Goal: Task Accomplishment & Management: Use online tool/utility

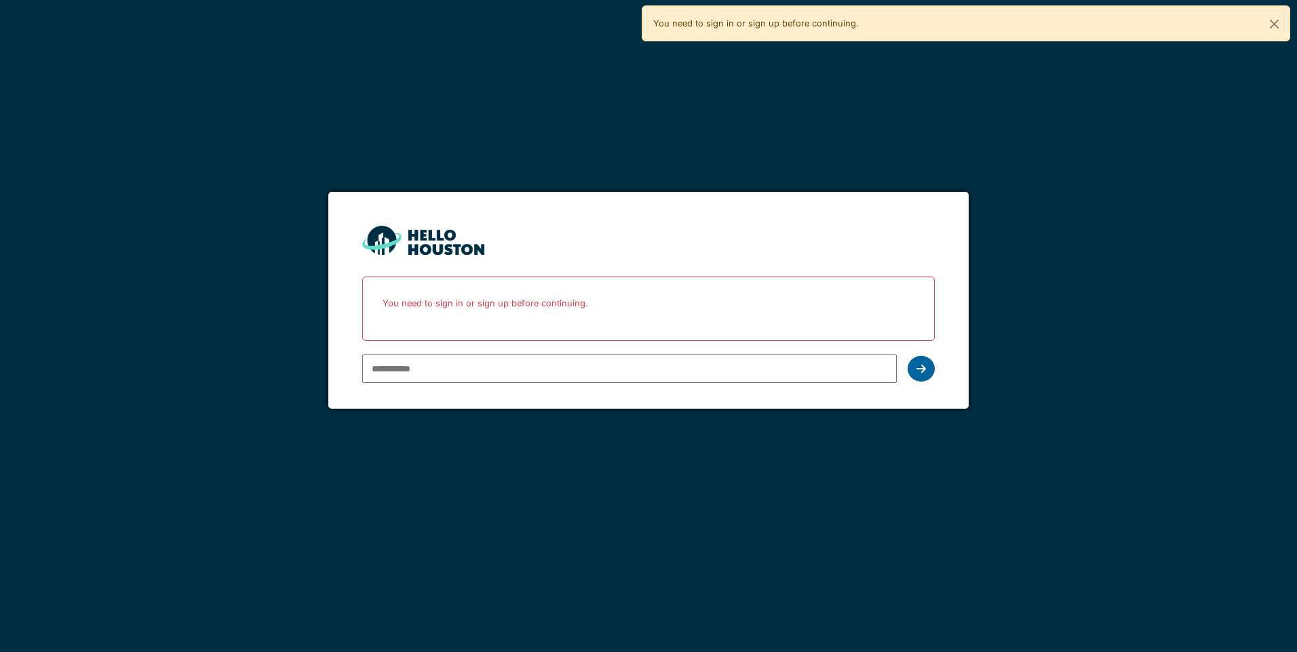
type input "**********"
click at [912, 371] on div at bounding box center [920, 369] width 27 height 26
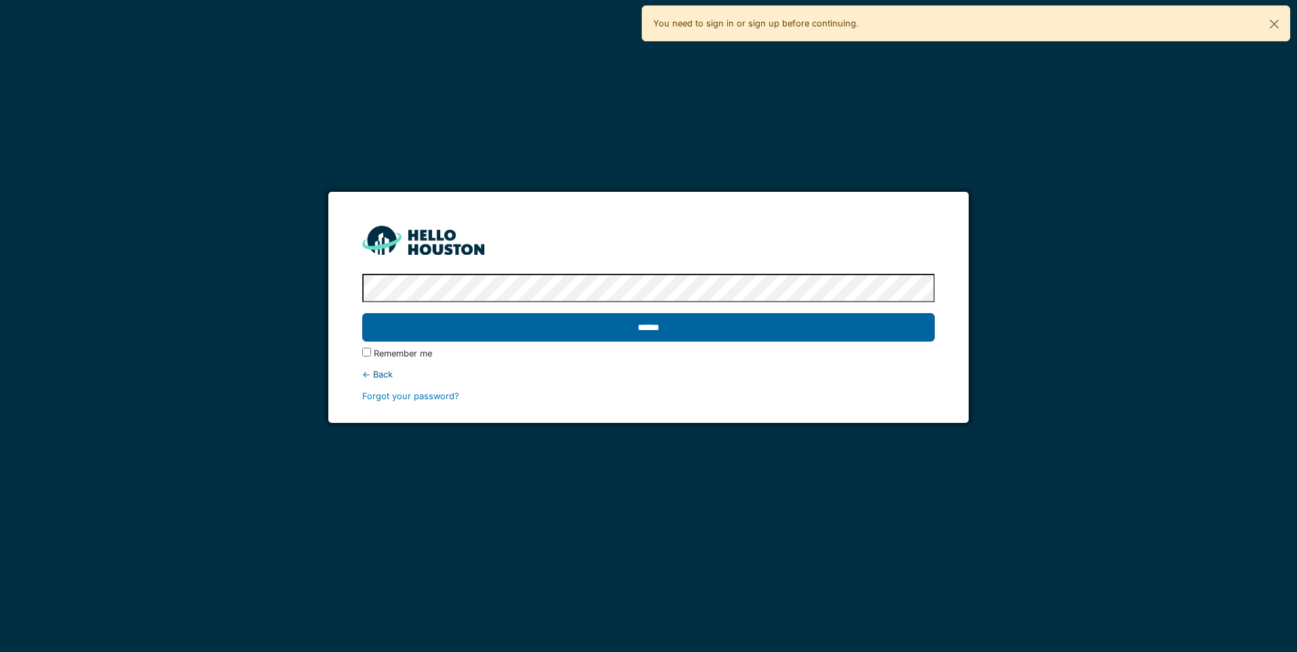
click at [614, 332] on input "******" at bounding box center [648, 327] width 572 height 28
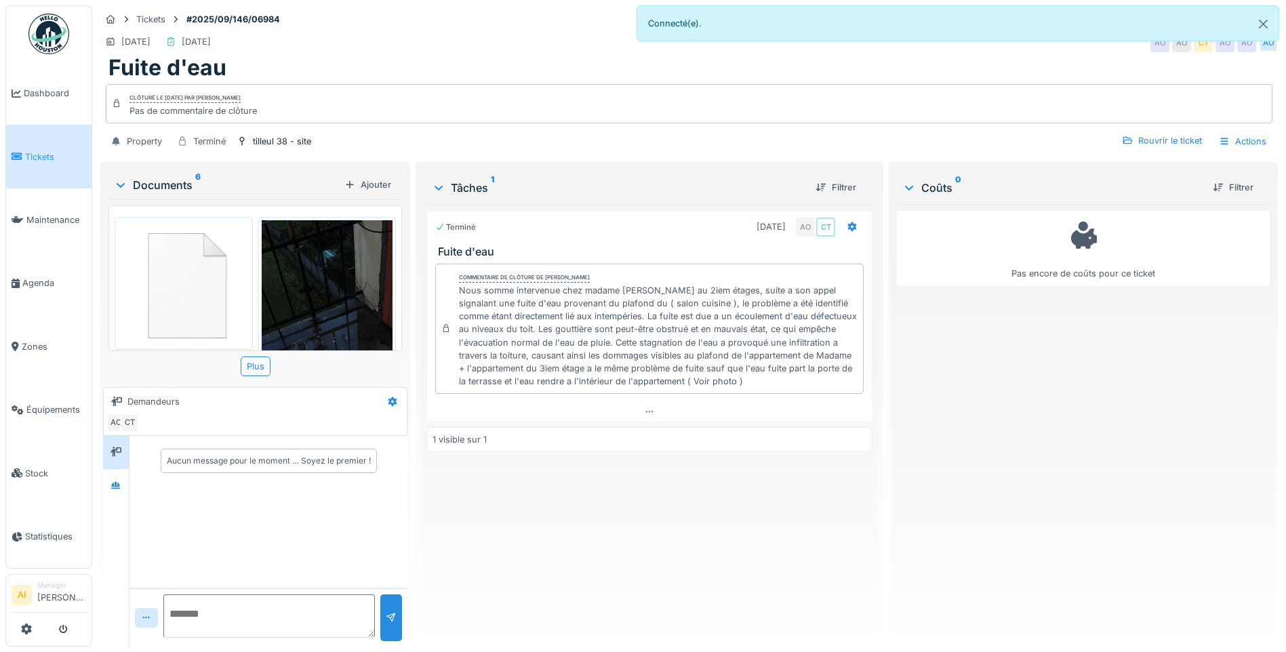
click at [299, 268] on img at bounding box center [328, 362] width 132 height 285
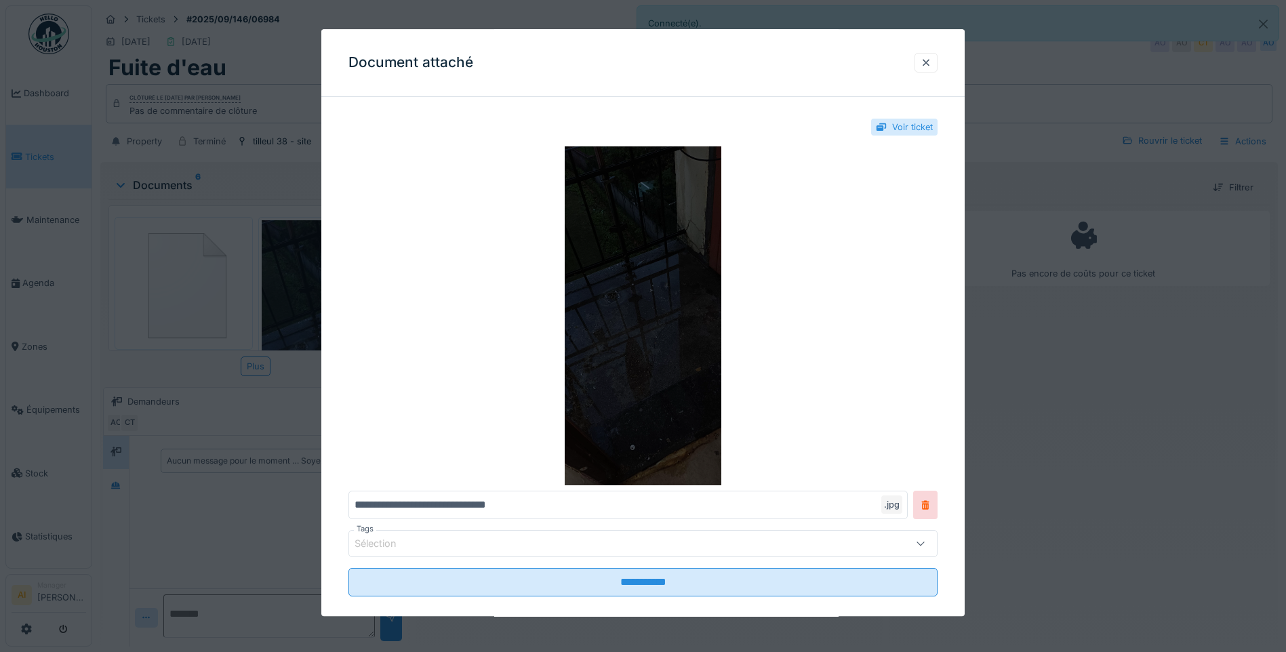
click at [690, 310] on img at bounding box center [643, 315] width 589 height 339
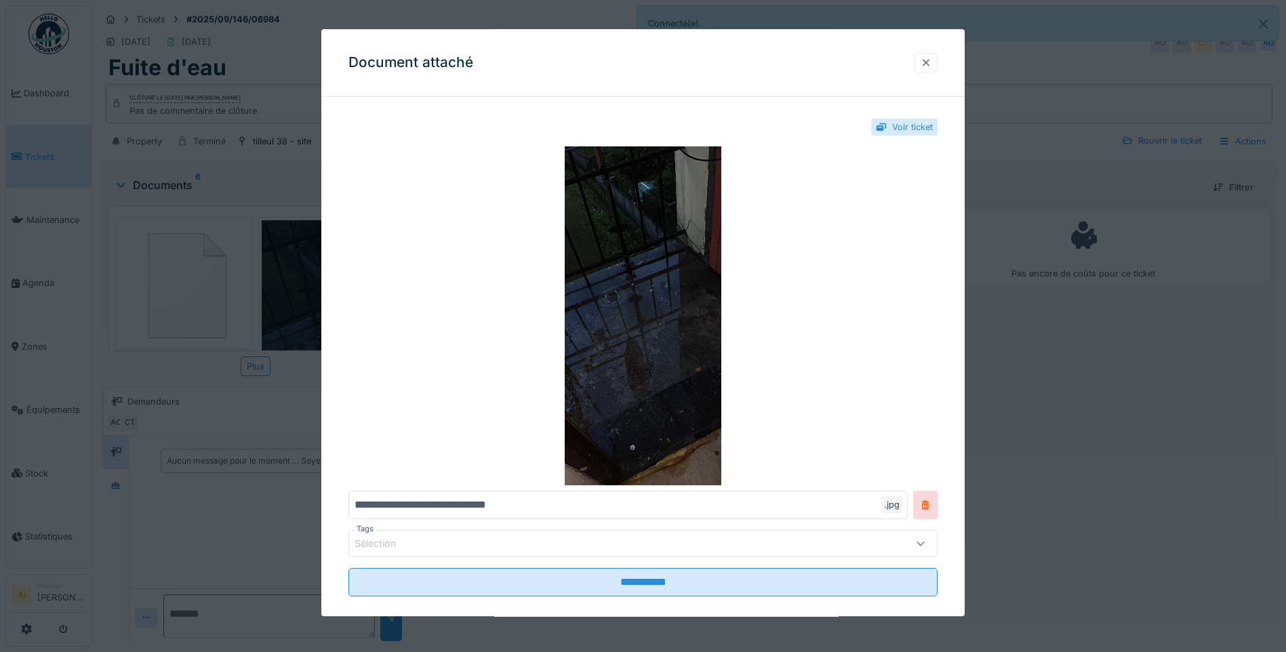
click at [924, 62] on div at bounding box center [926, 63] width 23 height 20
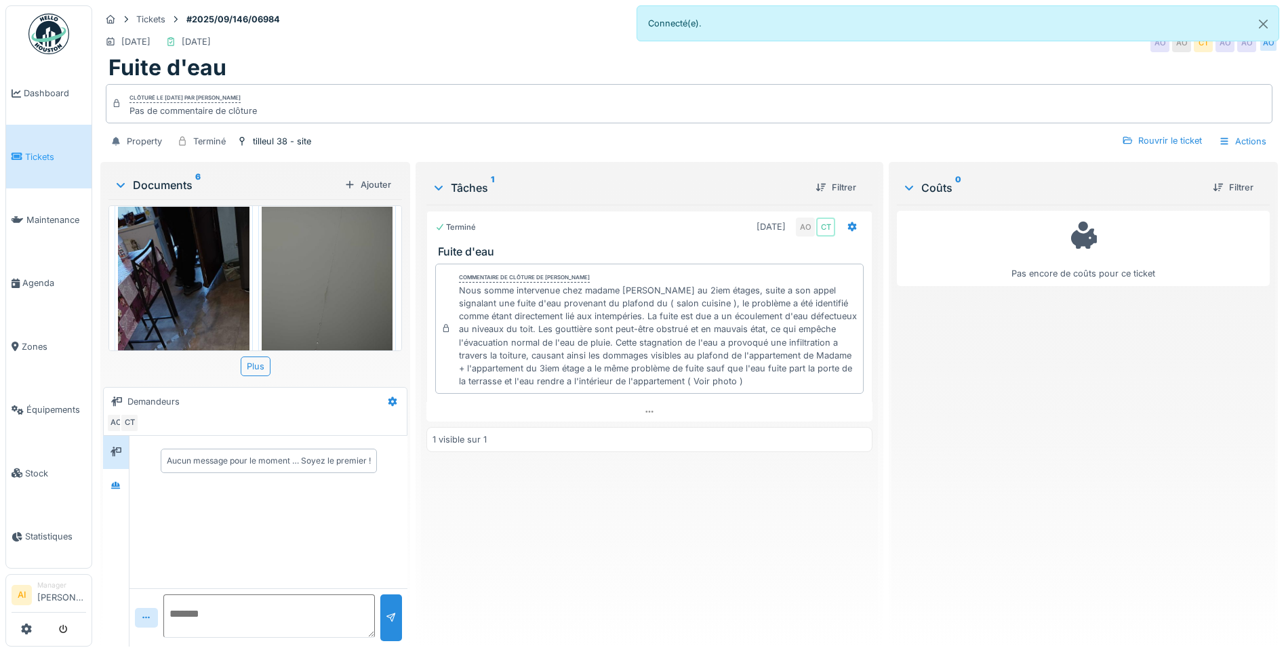
scroll to position [339, 0]
click at [209, 278] on img at bounding box center [184, 345] width 132 height 285
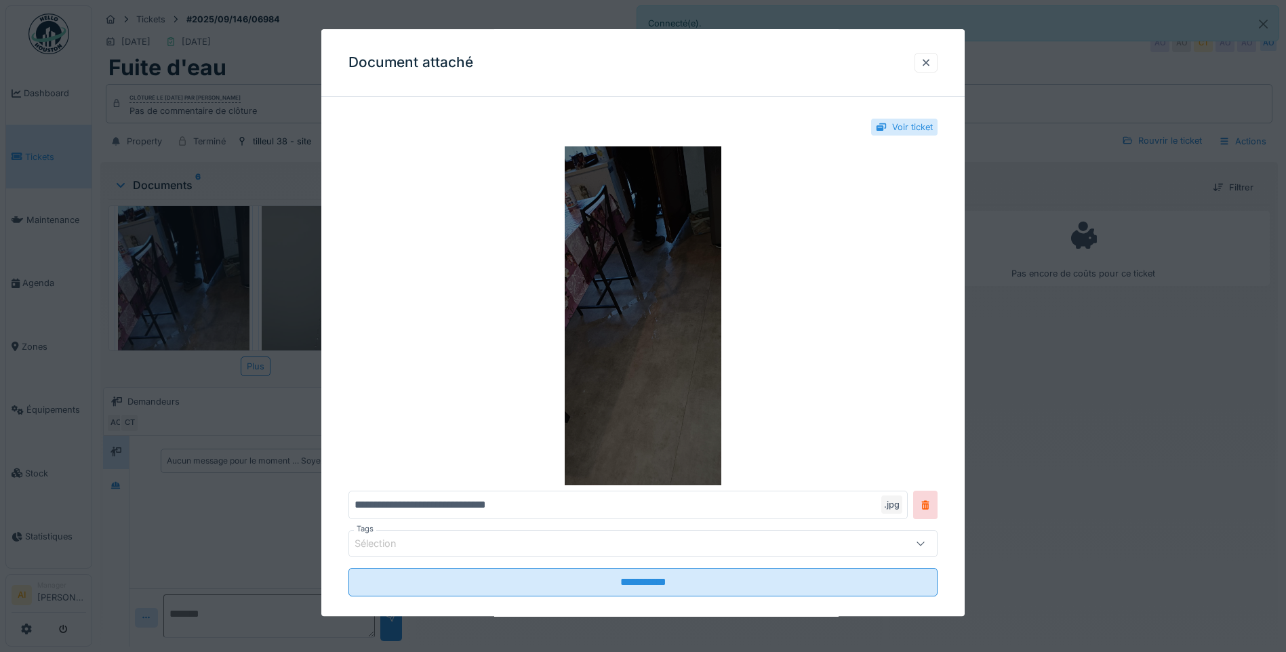
click at [686, 244] on img at bounding box center [643, 315] width 589 height 339
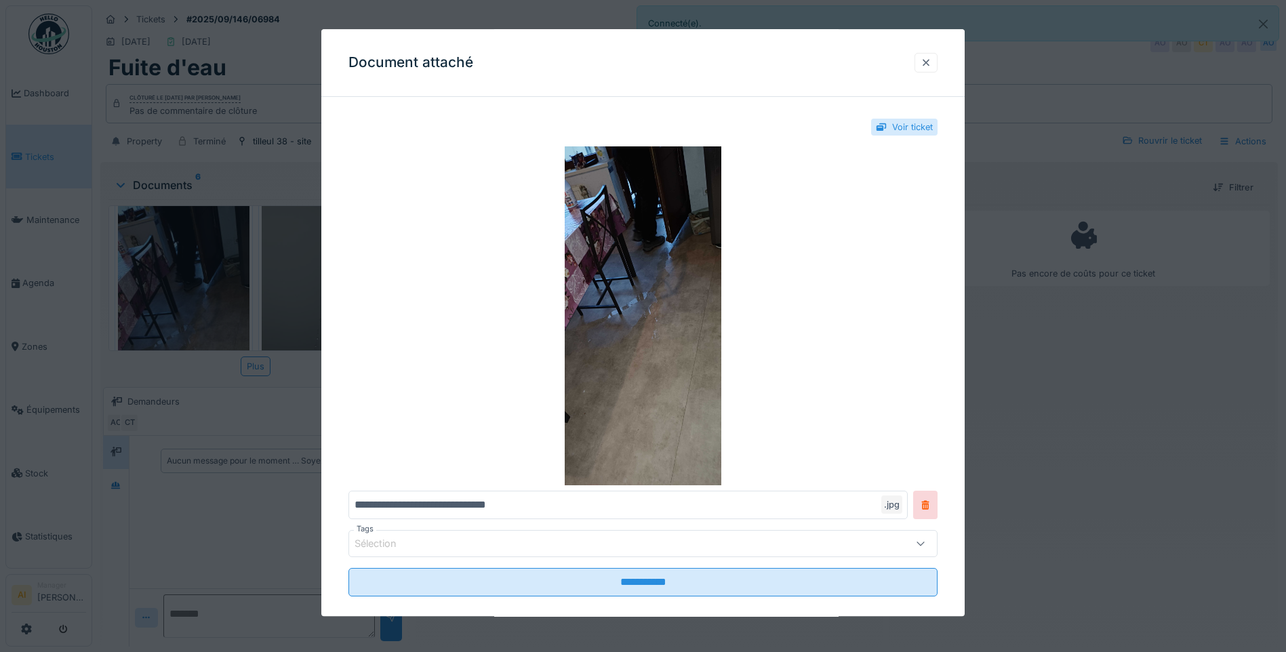
click at [932, 66] on div at bounding box center [926, 62] width 11 height 13
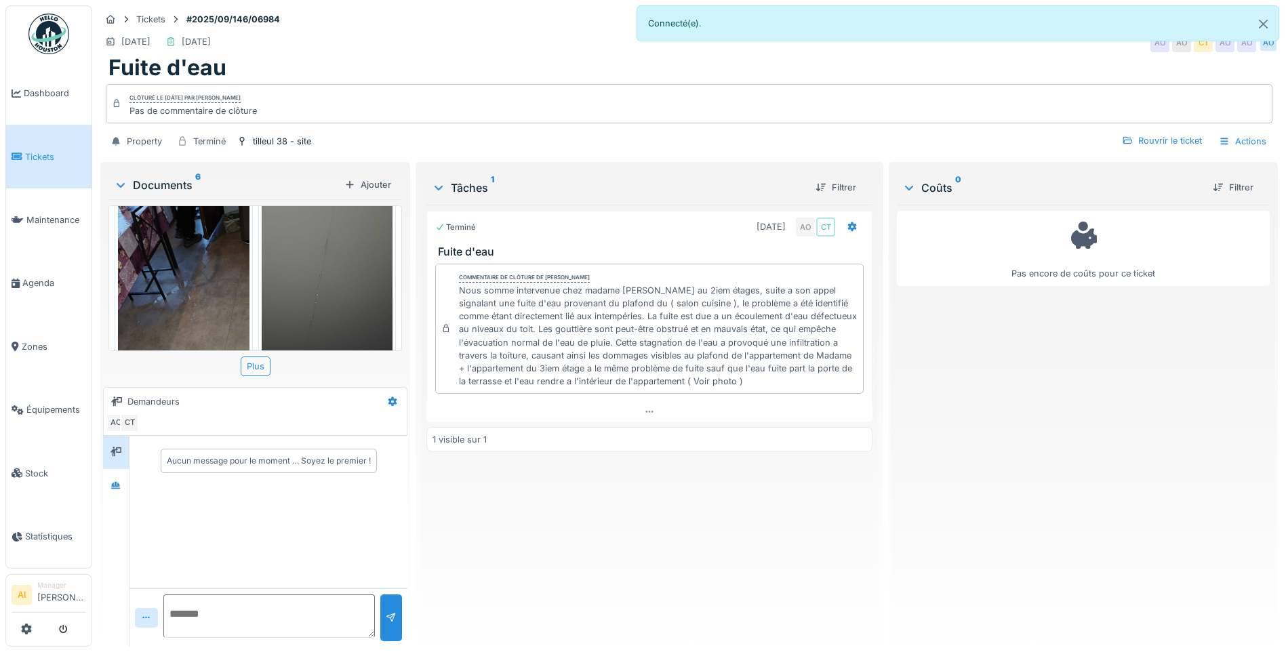
scroll to position [407, 0]
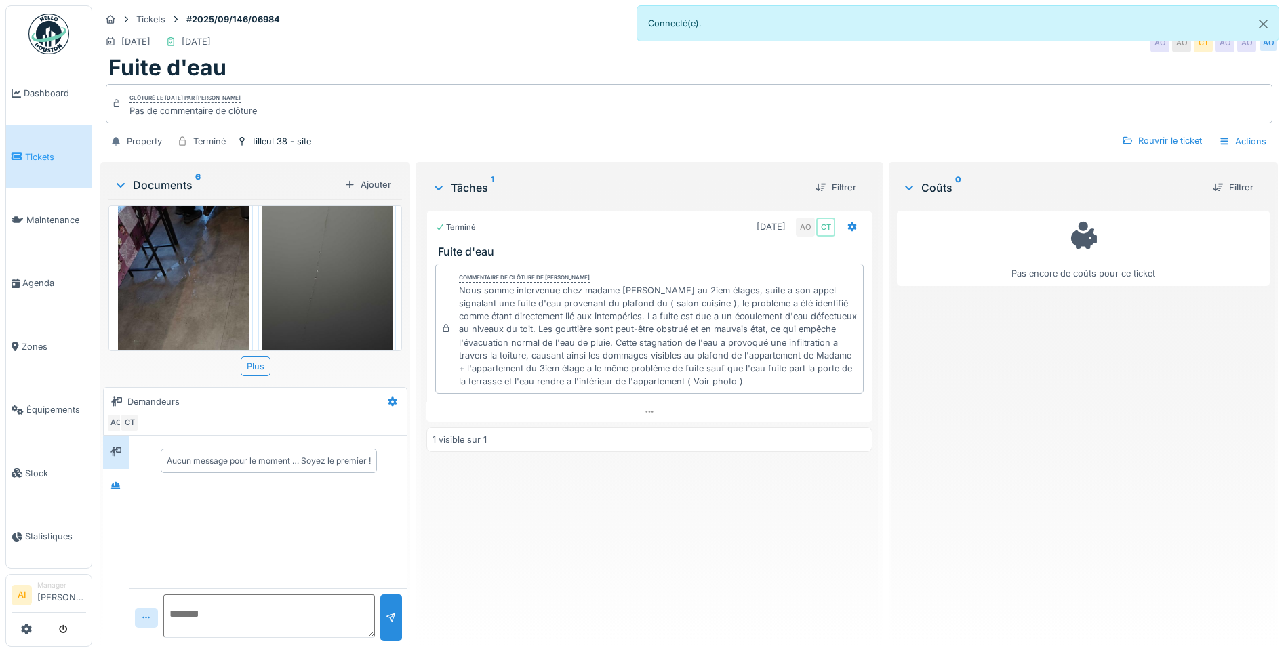
click at [302, 241] on img at bounding box center [328, 277] width 132 height 285
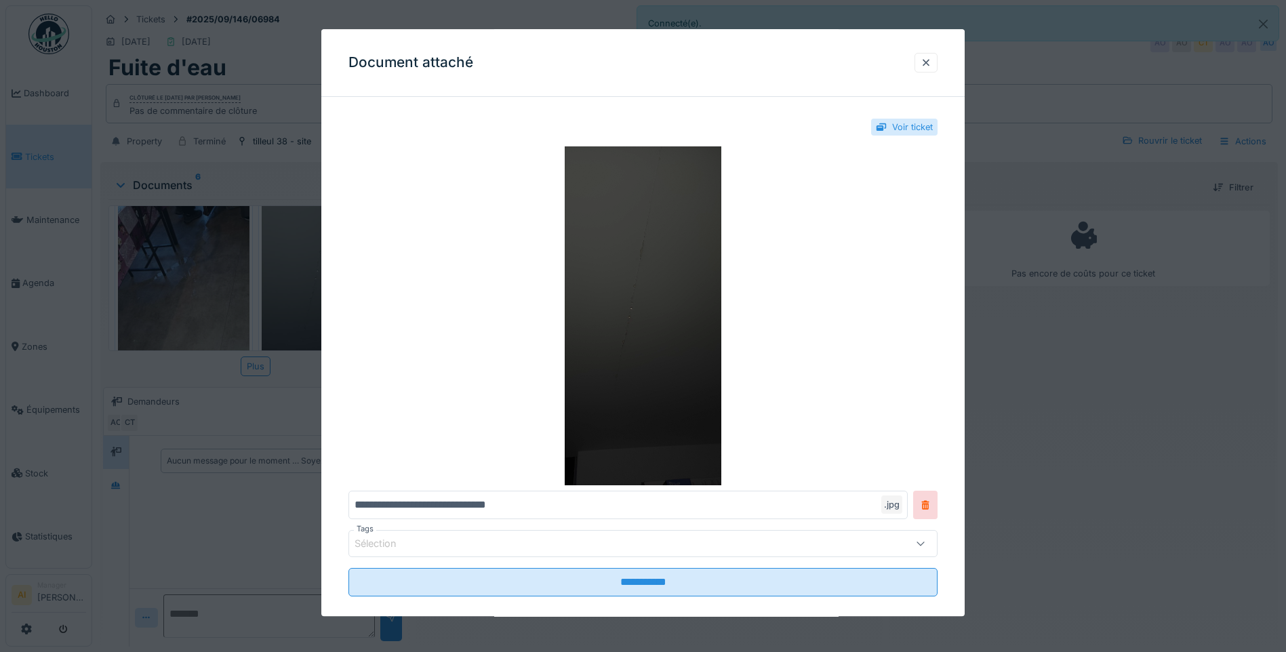
click at [617, 237] on img at bounding box center [643, 315] width 589 height 339
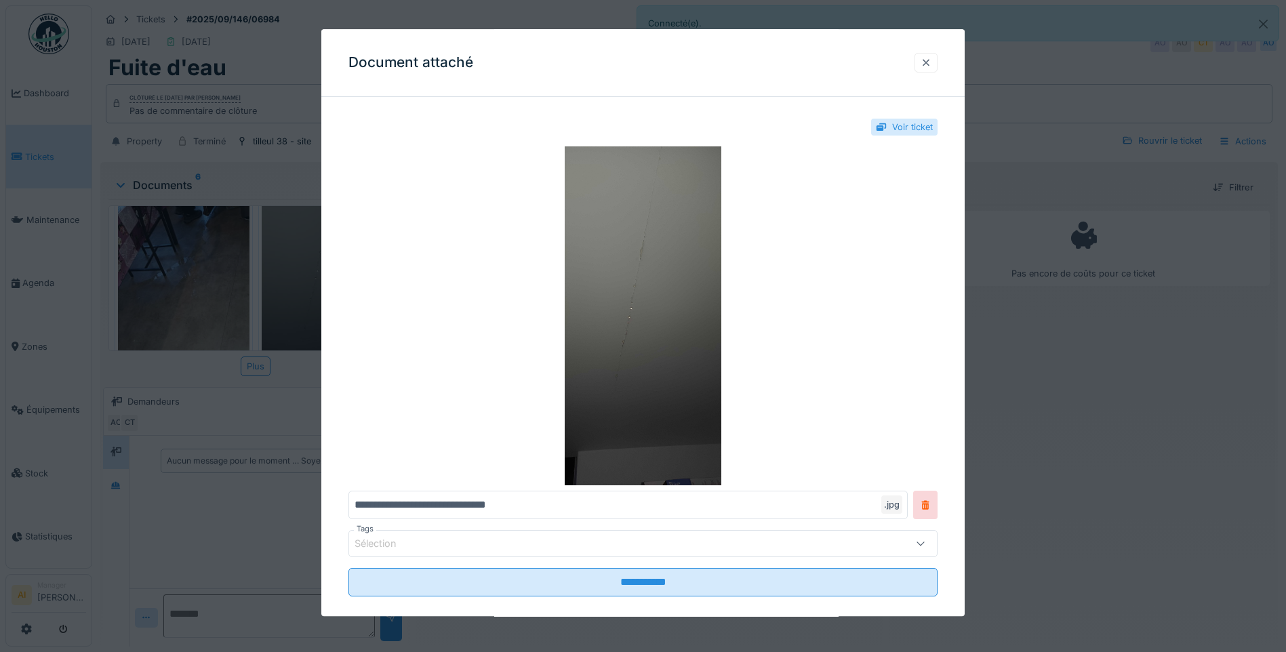
click at [924, 57] on div at bounding box center [926, 63] width 23 height 20
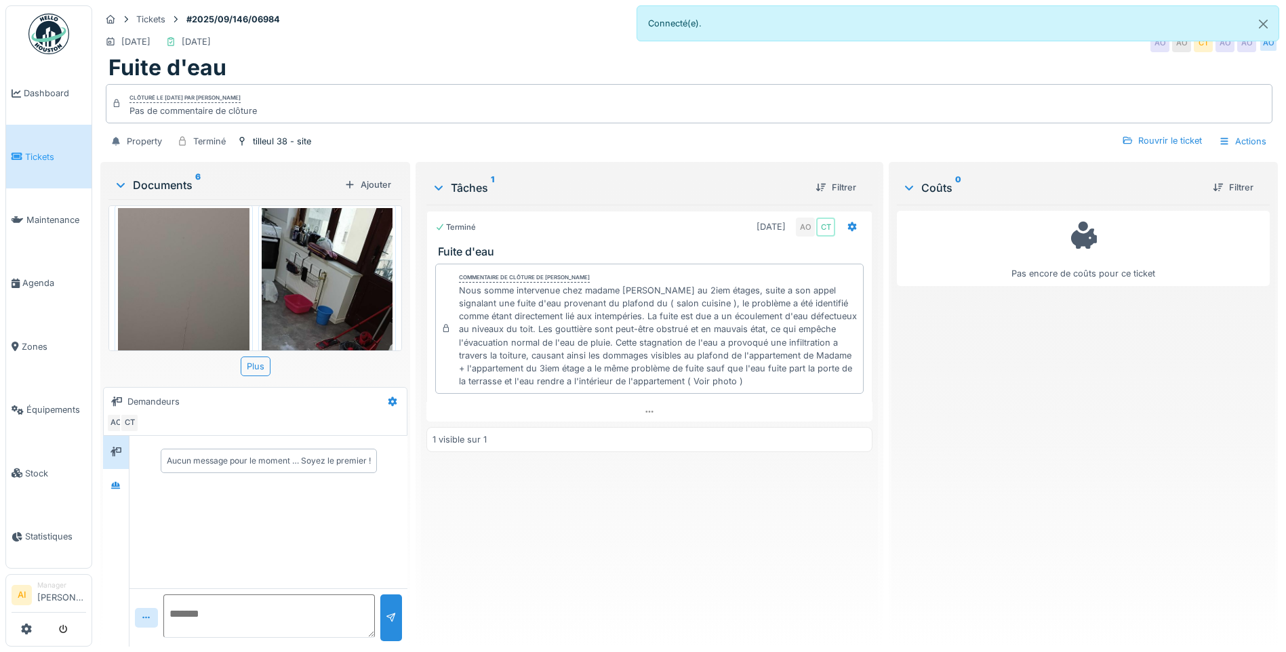
scroll to position [678, 0]
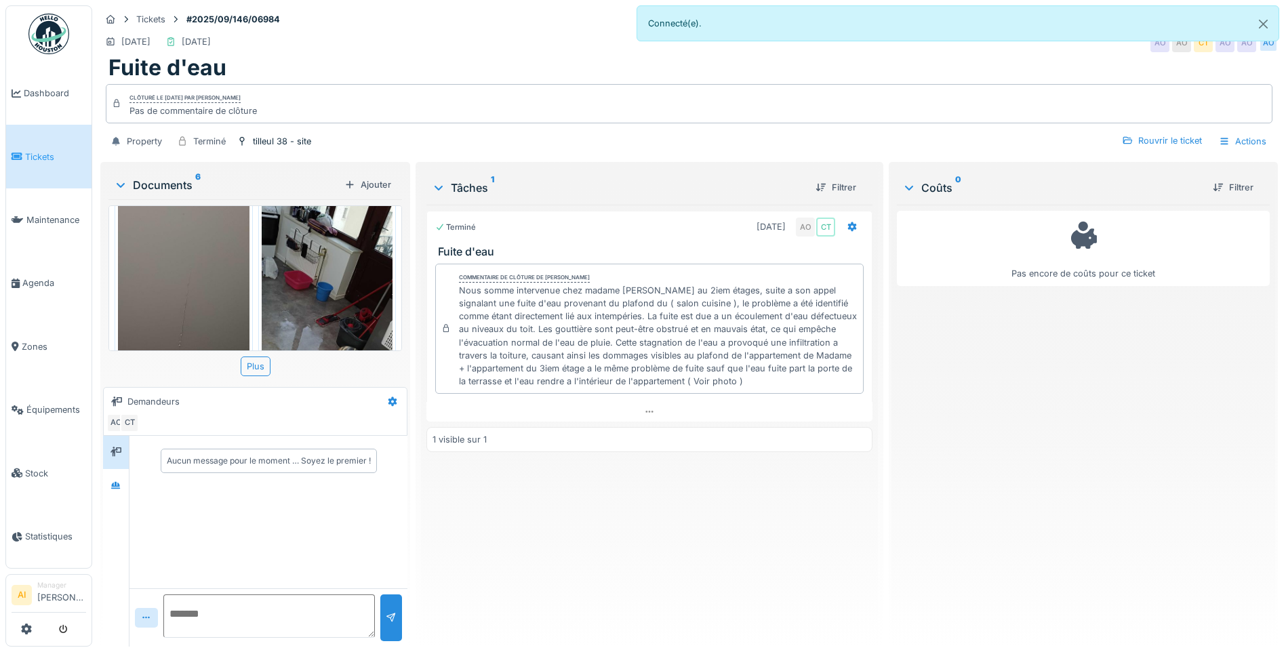
click at [165, 264] on img at bounding box center [184, 326] width 132 height 285
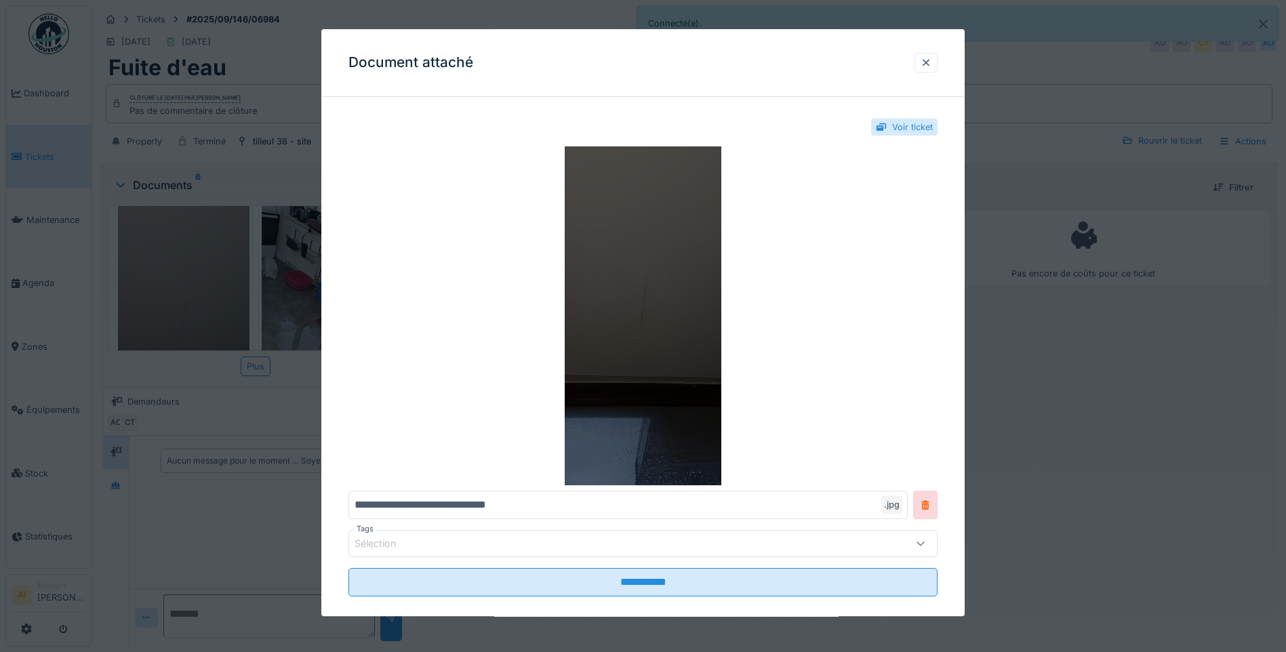
click at [621, 263] on img at bounding box center [643, 315] width 589 height 339
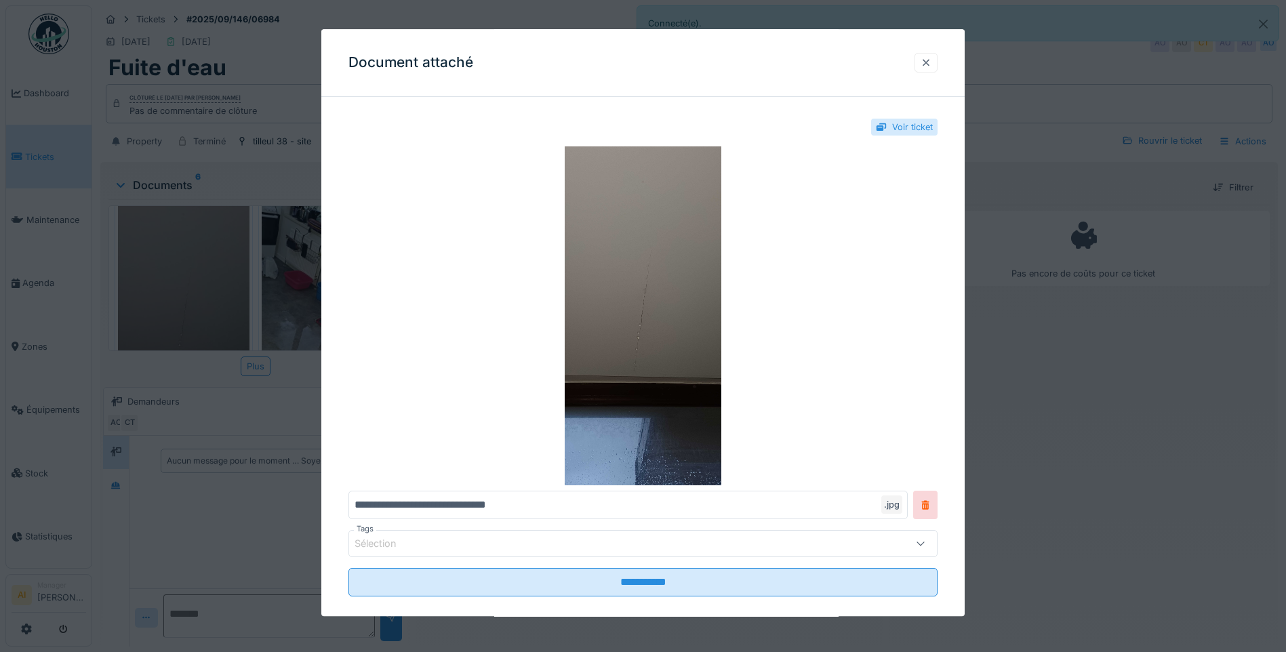
click at [932, 66] on div at bounding box center [926, 62] width 11 height 13
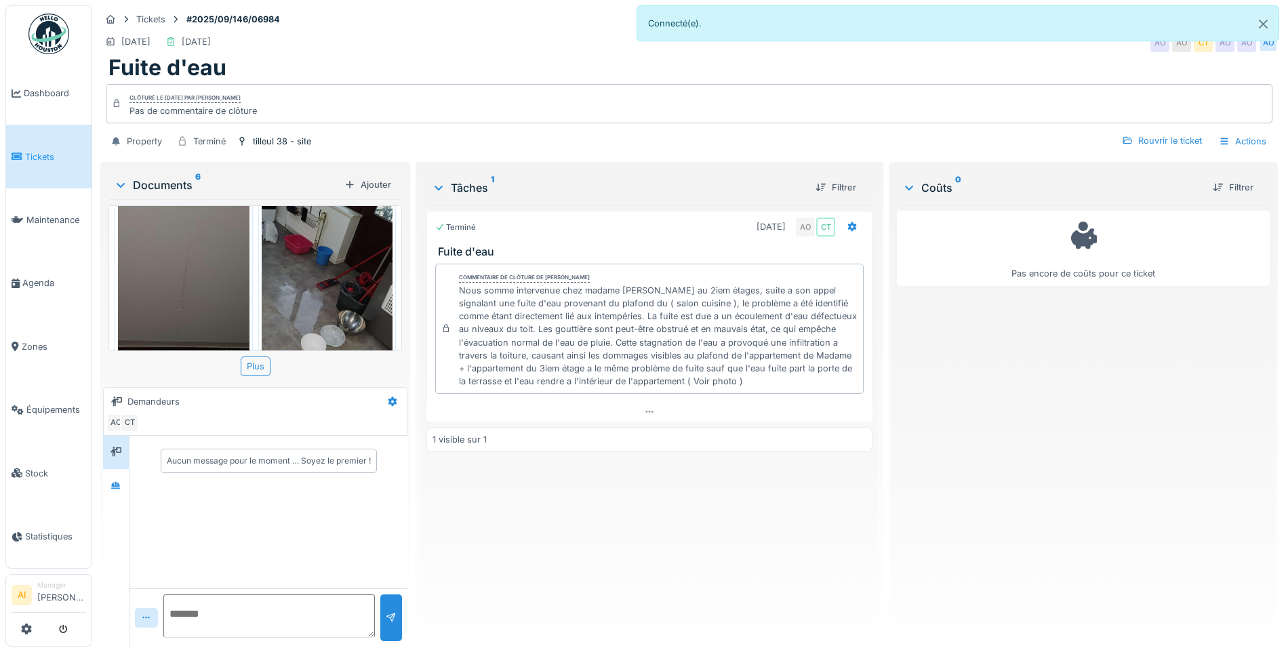
scroll to position [746, 0]
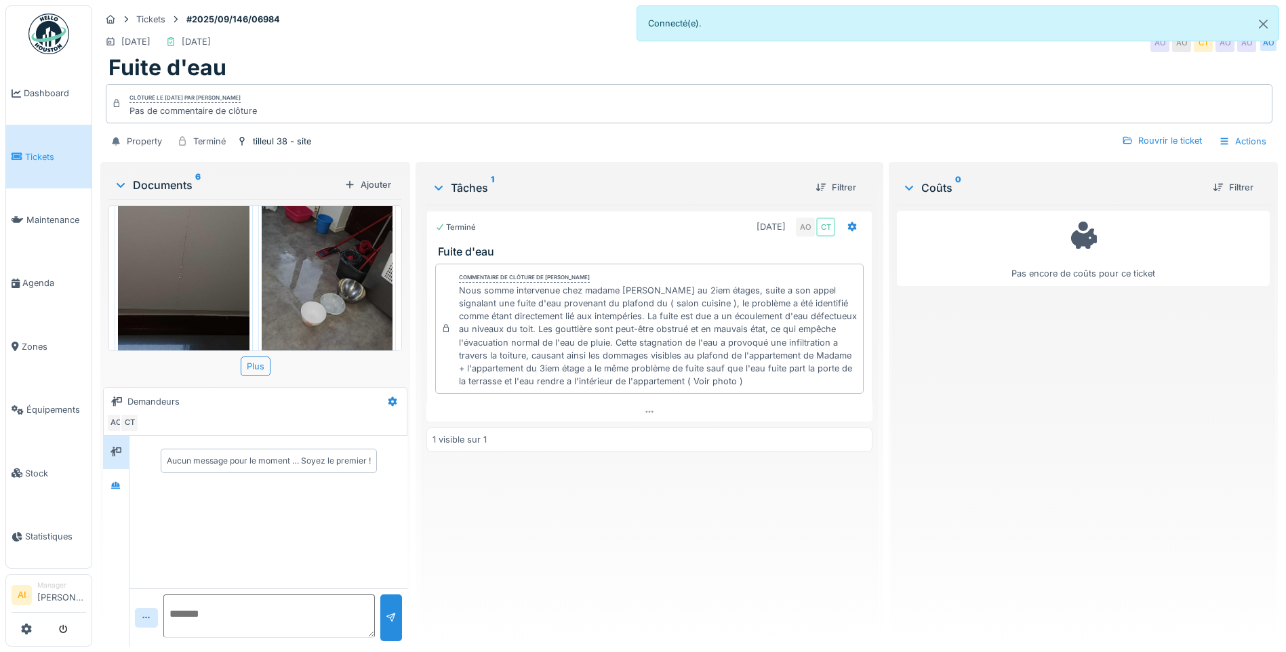
click at [312, 241] on img at bounding box center [328, 259] width 132 height 285
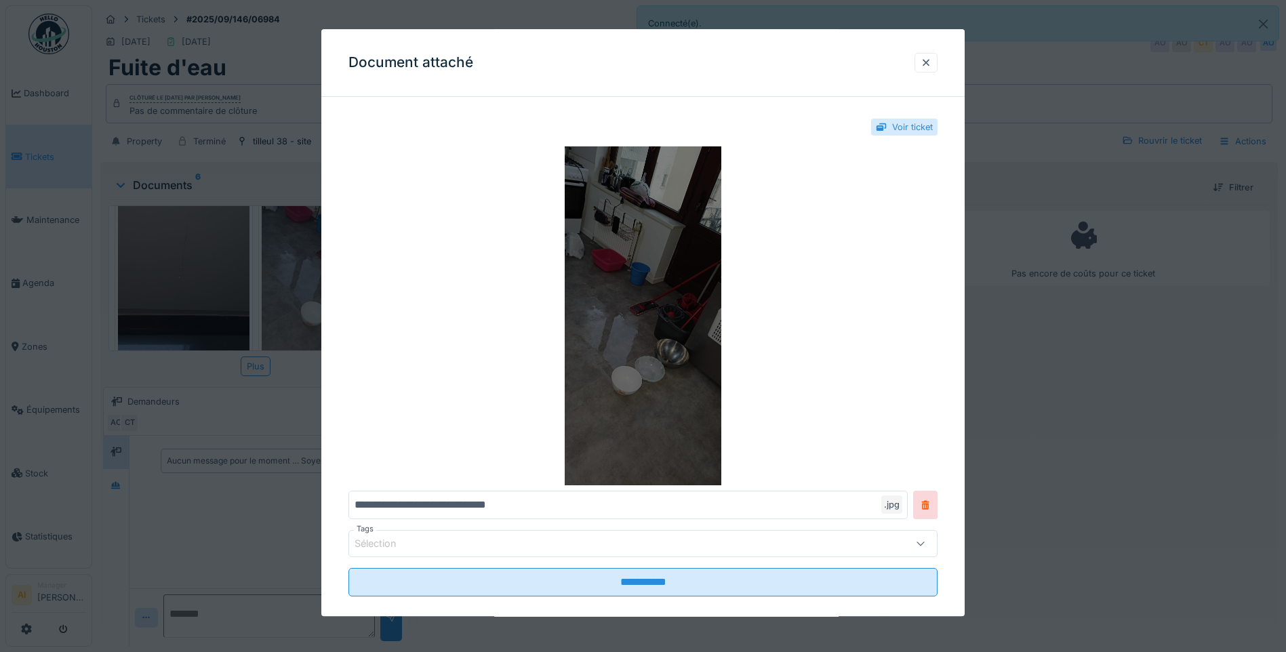
click at [629, 205] on img at bounding box center [643, 315] width 589 height 339
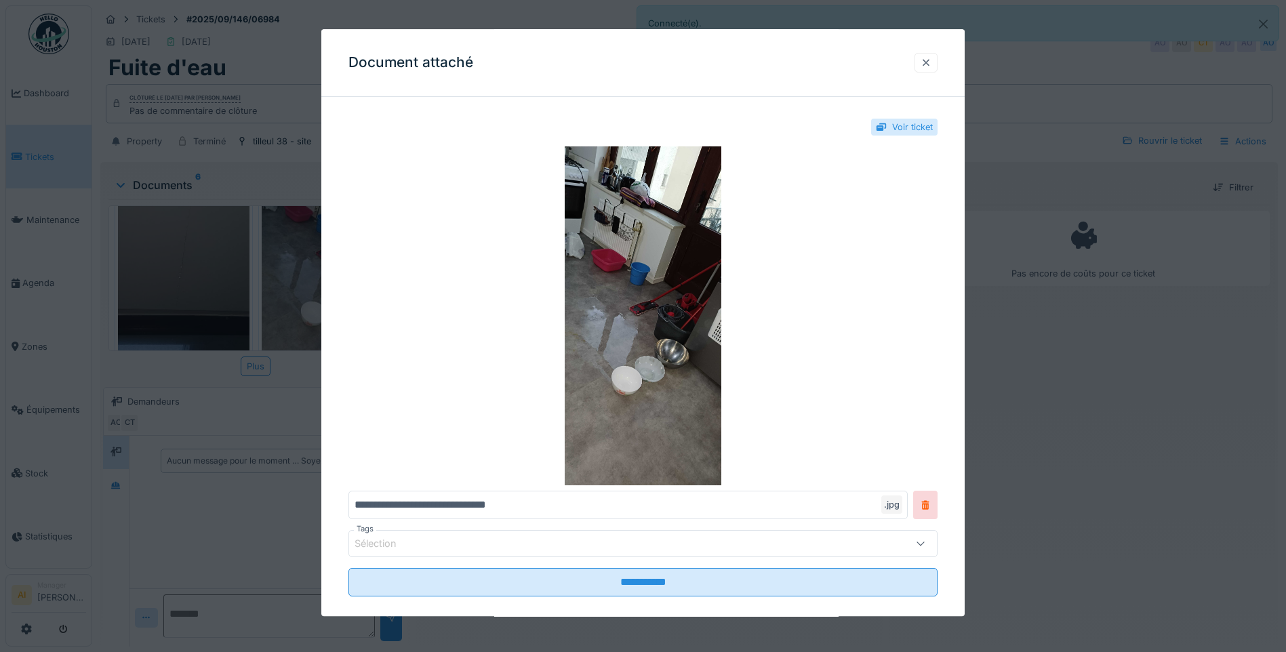
click at [930, 62] on div at bounding box center [926, 62] width 11 height 13
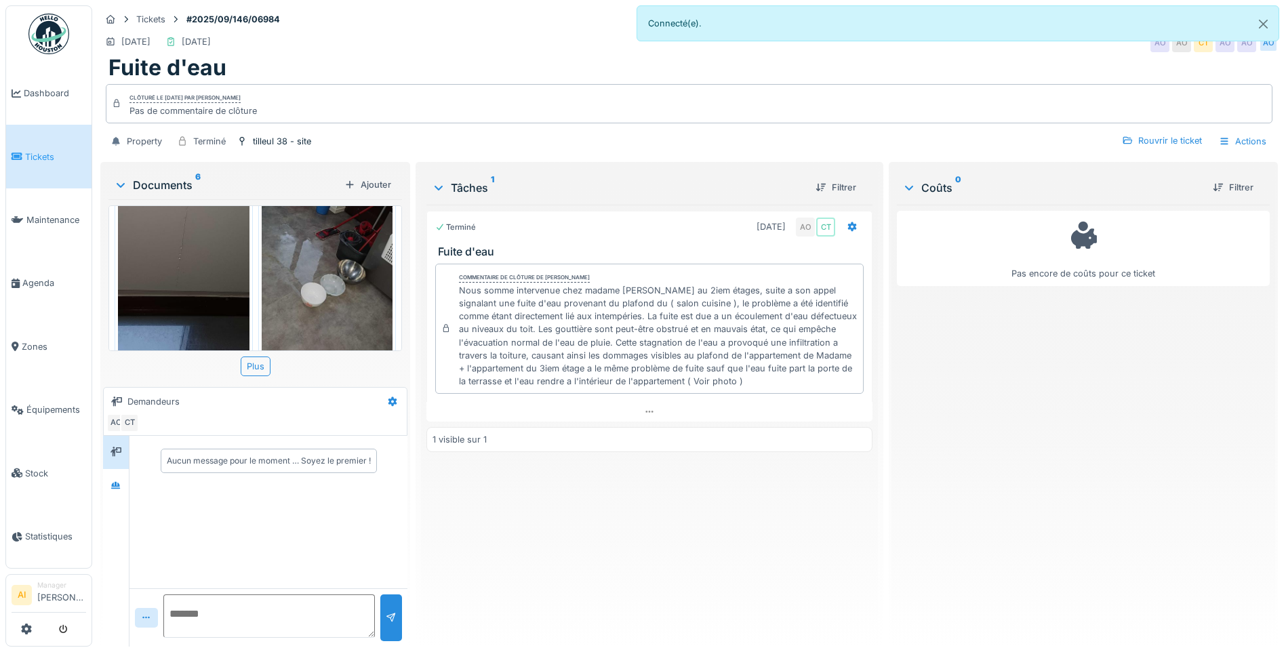
scroll to position [782, 0]
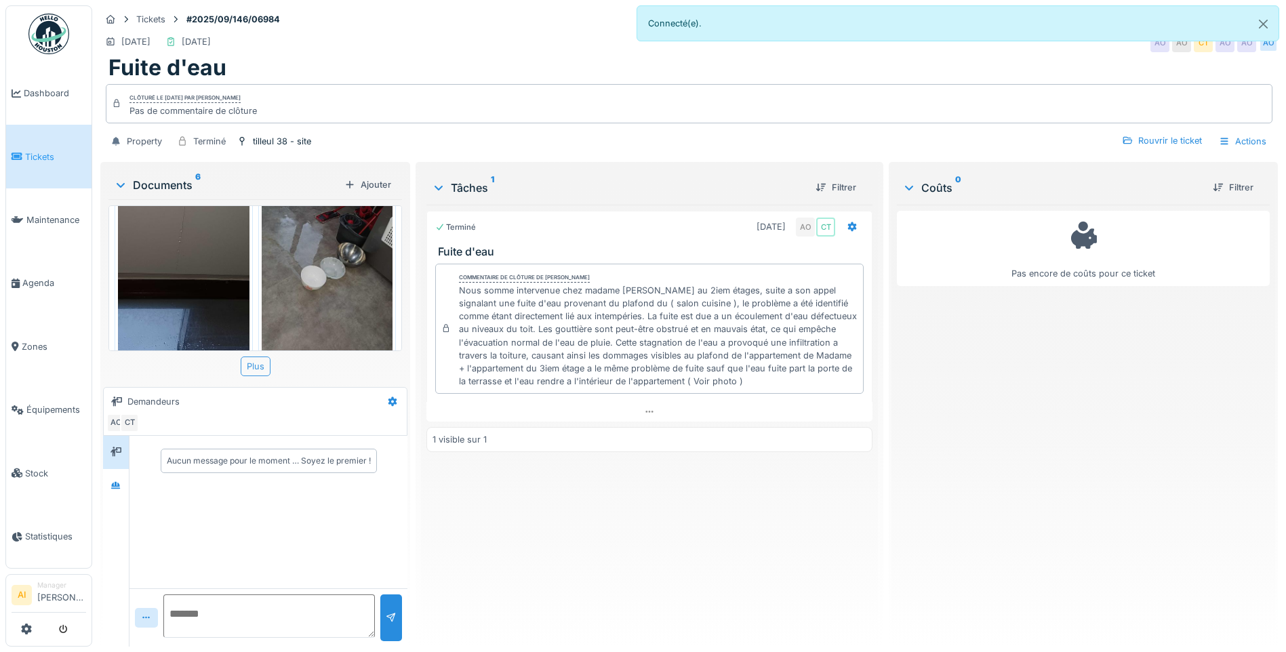
click at [263, 359] on div "Plus" at bounding box center [256, 367] width 30 height 20
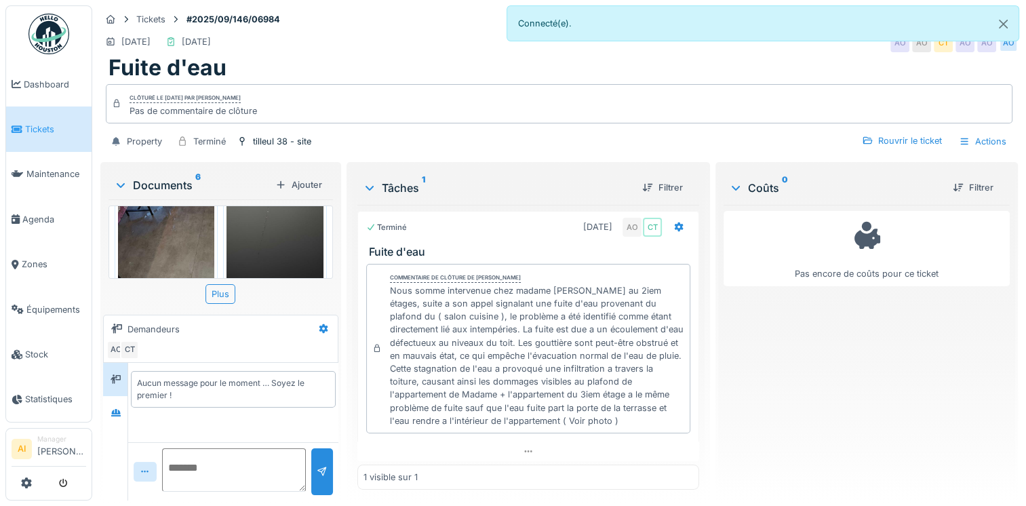
scroll to position [399, 0]
